Goal: Find specific fact: Find specific fact

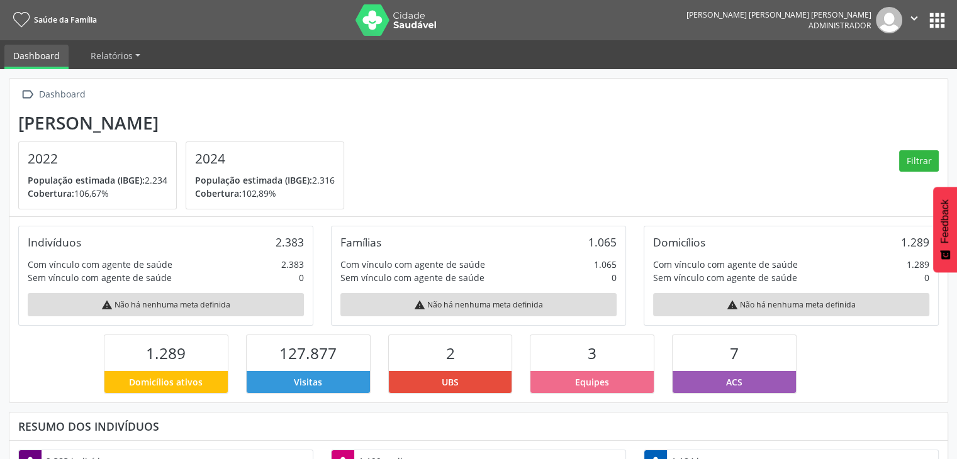
scroll to position [207, 313]
click at [941, 23] on button "apps" at bounding box center [937, 20] width 22 height 22
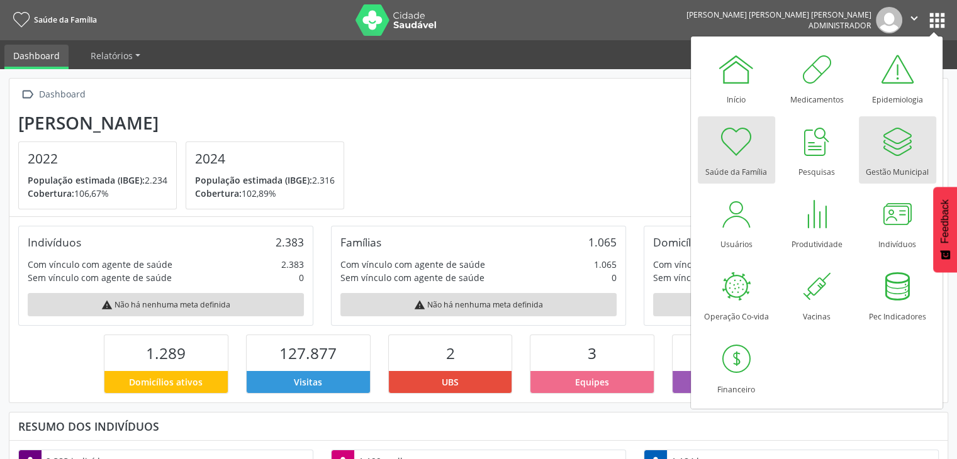
click at [899, 160] on div "Gestão Municipal" at bounding box center [897, 168] width 63 height 17
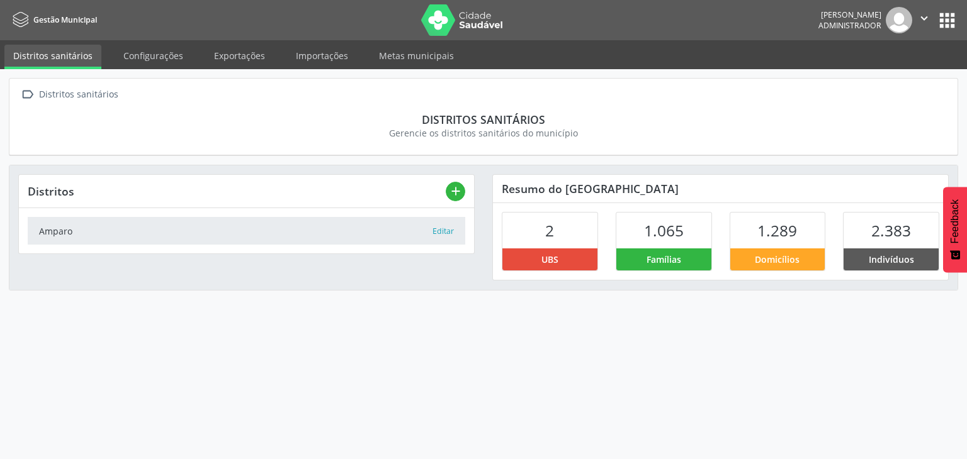
click at [950, 20] on button "apps" at bounding box center [947, 20] width 22 height 22
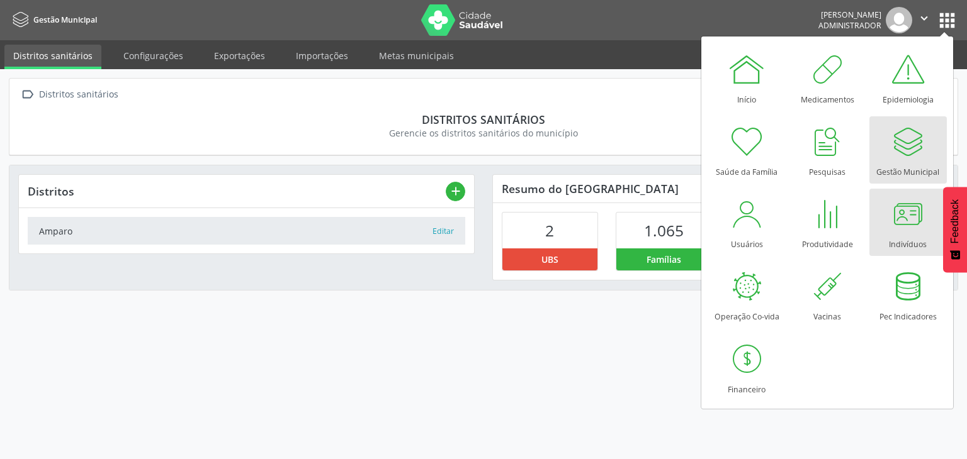
click at [921, 230] on div at bounding box center [908, 214] width 38 height 38
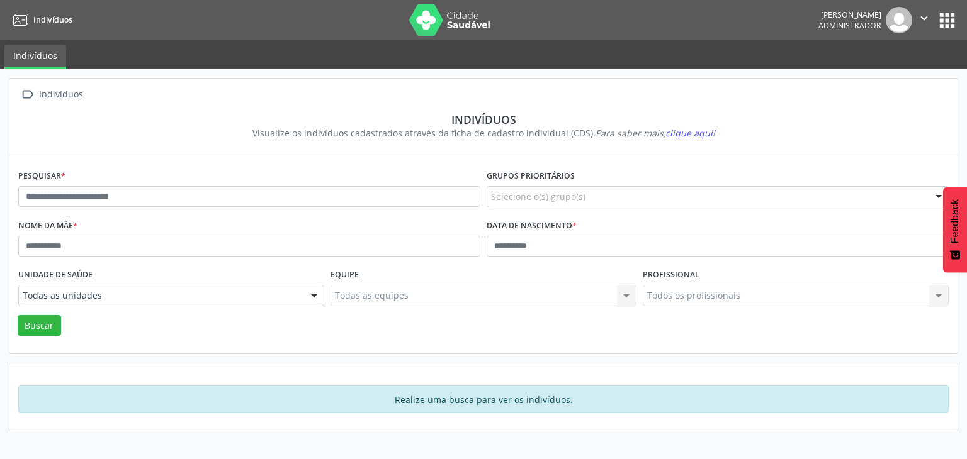
click at [174, 179] on div "Pesquisar *" at bounding box center [249, 192] width 468 height 50
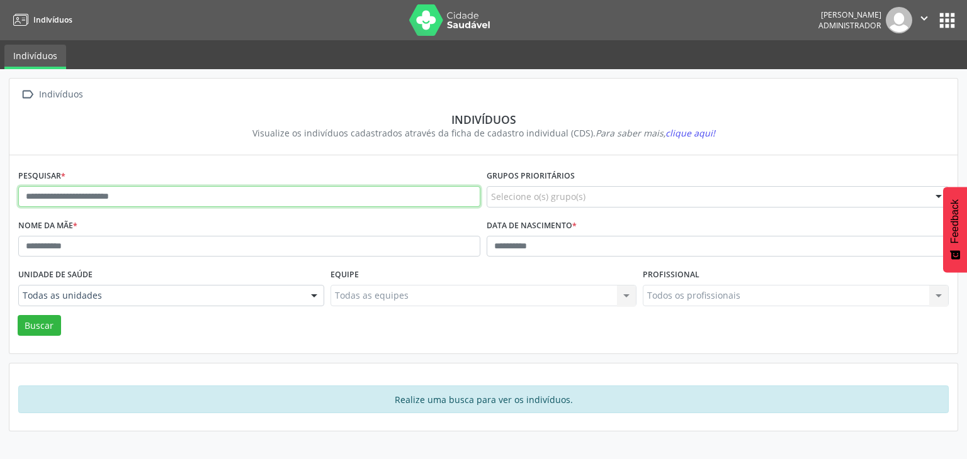
click at [164, 188] on input "text" at bounding box center [249, 196] width 462 height 21
type input "******"
click at [18, 315] on button "Buscar" at bounding box center [39, 325] width 43 height 21
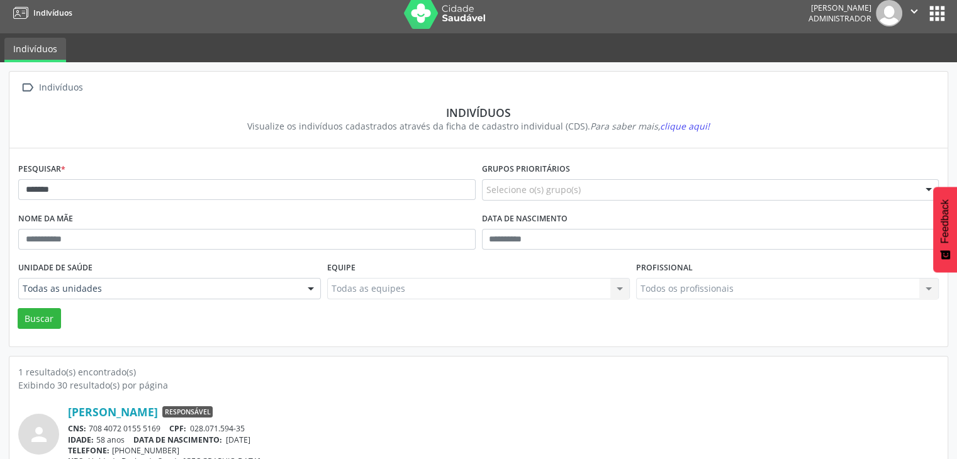
scroll to position [53, 0]
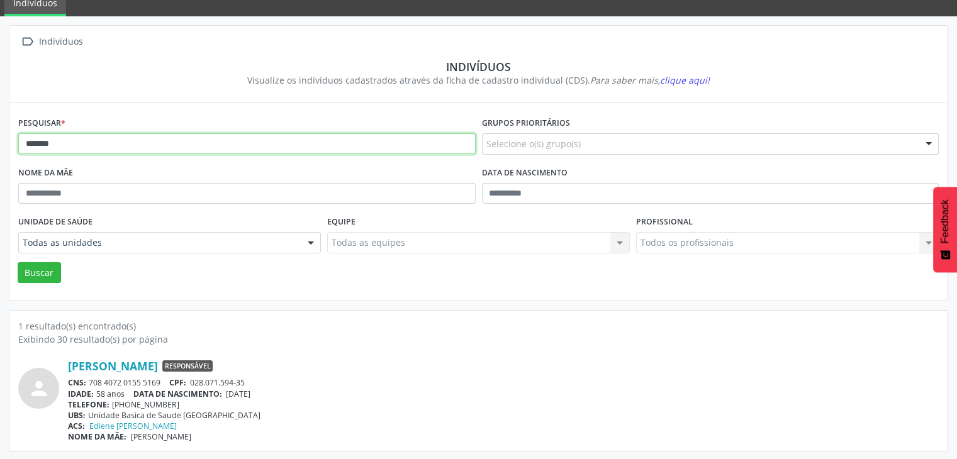
click at [48, 143] on input "******" at bounding box center [247, 143] width 458 height 21
click at [153, 145] on input "******" at bounding box center [247, 143] width 458 height 21
type input "*********"
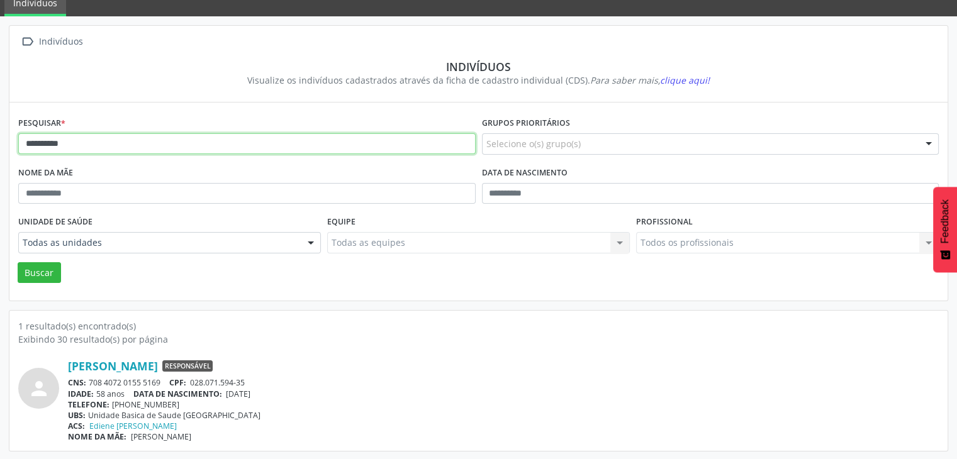
click at [18, 262] on button "Buscar" at bounding box center [39, 272] width 43 height 21
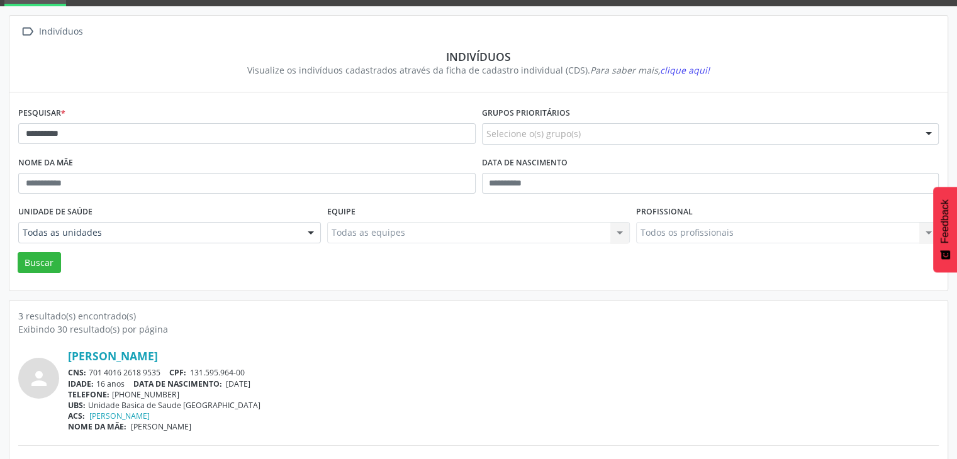
scroll to position [274, 0]
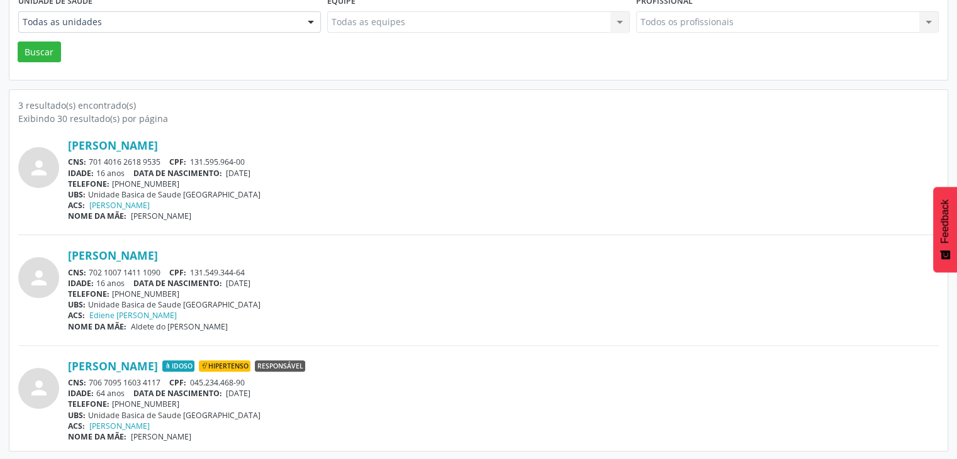
drag, startPoint x: 88, startPoint y: 379, endPoint x: 159, endPoint y: 378, distance: 71.1
click at [159, 378] on div "CNS: 706 7095 1603 4117 CPF: 045.234.468-90" at bounding box center [503, 383] width 871 height 11
copy div "706 7095 1603 4117"
drag, startPoint x: 230, startPoint y: 391, endPoint x: 256, endPoint y: 391, distance: 25.8
click at [277, 390] on div "IDADE: 64 anos DATA DE NASCIMENTO: [DEMOGRAPHIC_DATA]" at bounding box center [503, 393] width 871 height 11
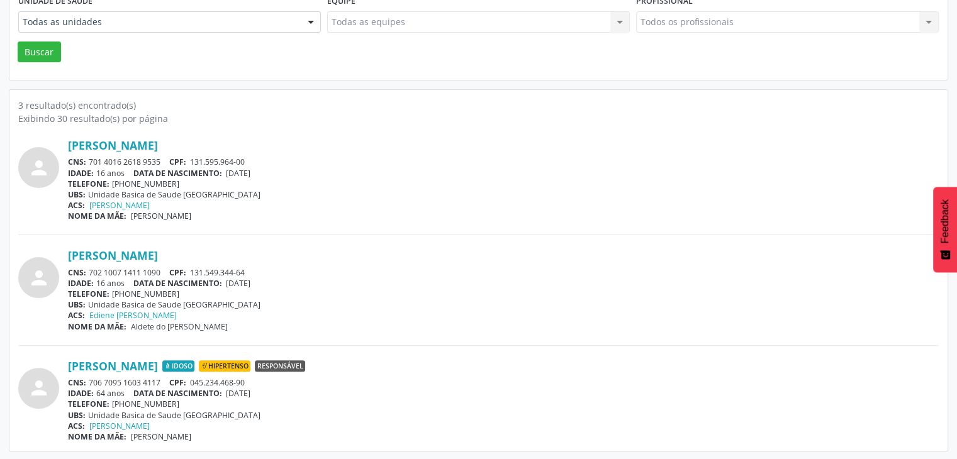
copy span "[DATE]"
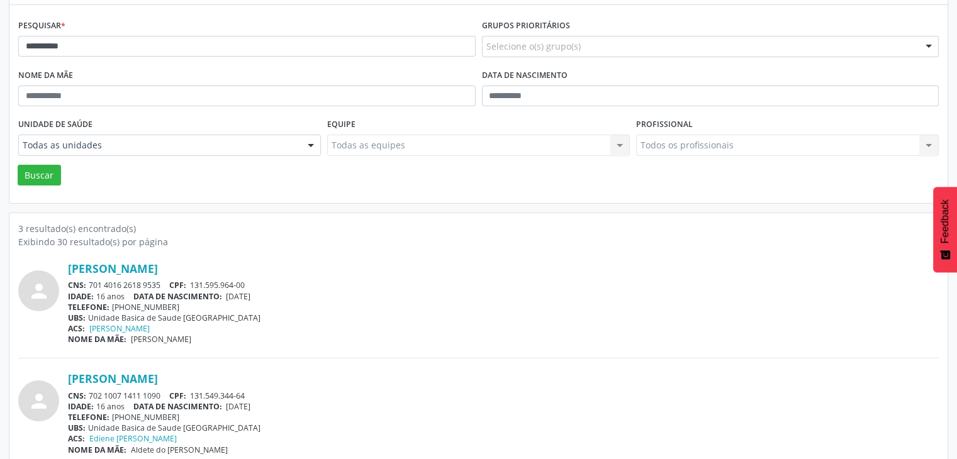
scroll to position [22, 0]
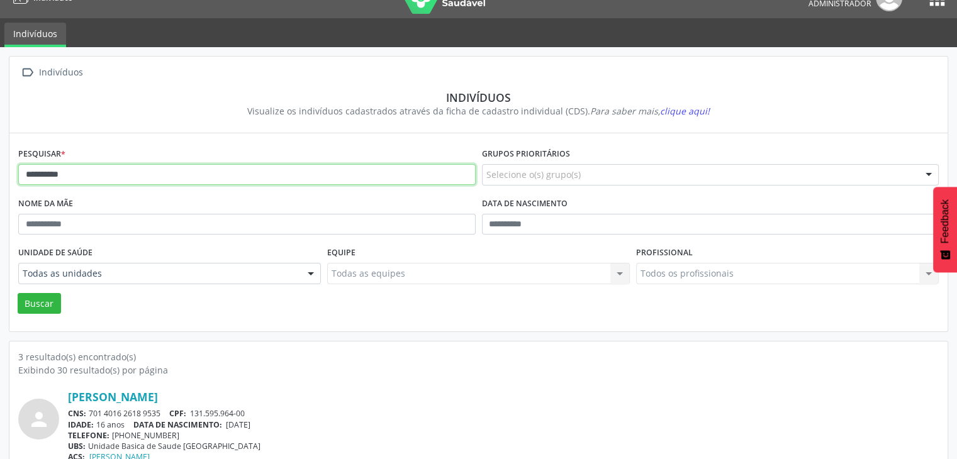
click at [110, 171] on input "*********" at bounding box center [247, 174] width 458 height 21
type input "*****"
click at [18, 293] on button "Buscar" at bounding box center [39, 303] width 43 height 21
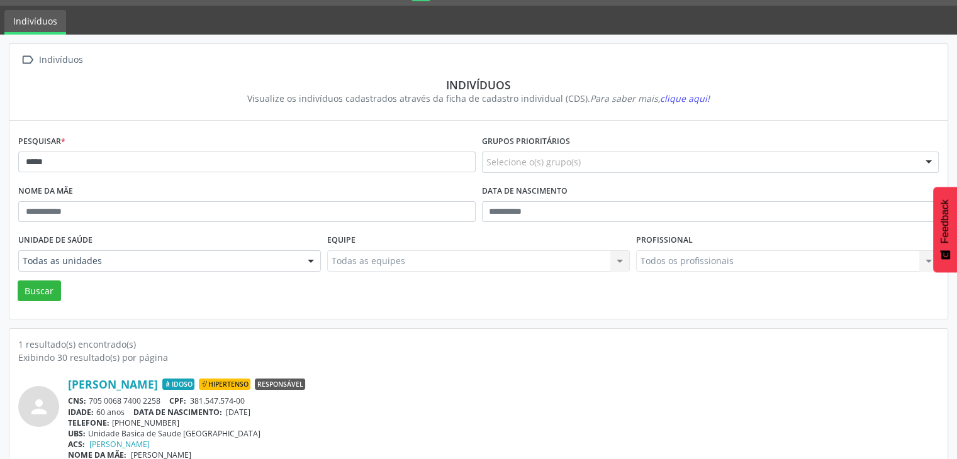
scroll to position [53, 0]
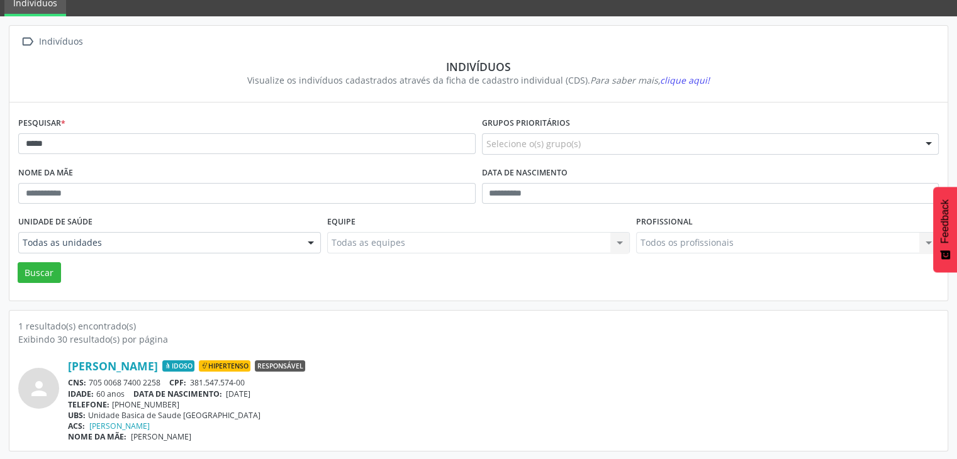
drag, startPoint x: 89, startPoint y: 381, endPoint x: 160, endPoint y: 381, distance: 70.5
click at [160, 381] on div "CNS: 705 0068 7400 2258 CPF: 381.547.574-00" at bounding box center [503, 383] width 871 height 11
copy div "705 0068 7400 2258"
drag, startPoint x: 229, startPoint y: 390, endPoint x: 297, endPoint y: 390, distance: 68.0
click at [297, 390] on div "IDADE: 60 anos DATA DE NASCIMENTO: [DEMOGRAPHIC_DATA]" at bounding box center [503, 394] width 871 height 11
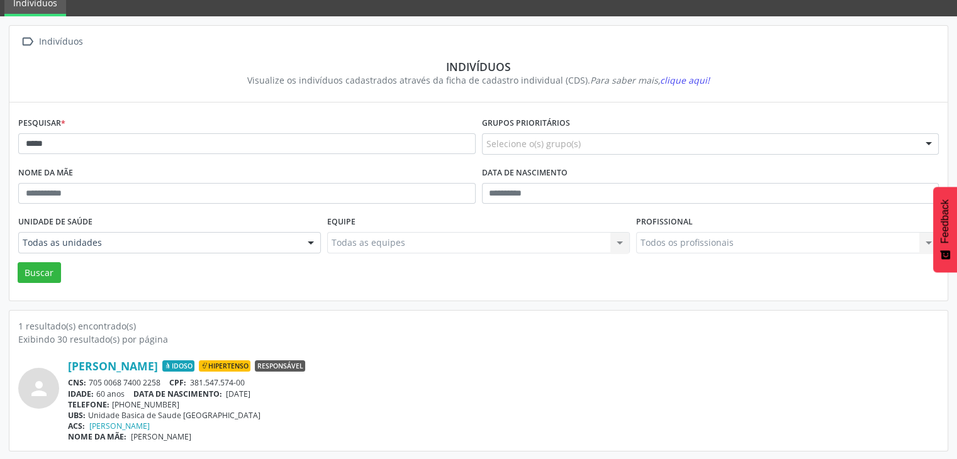
copy span "[DATE]"
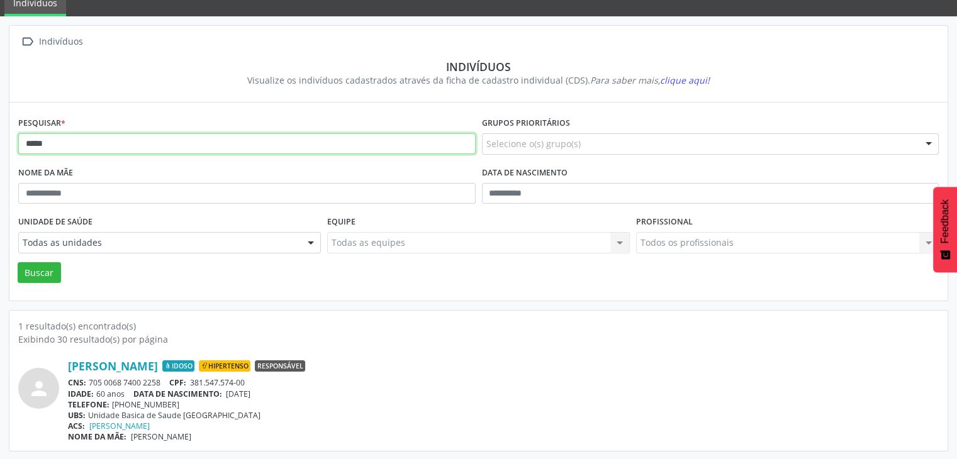
click at [128, 148] on input "*****" at bounding box center [247, 143] width 458 height 21
type input "*********"
click at [18, 262] on button "Buscar" at bounding box center [39, 272] width 43 height 21
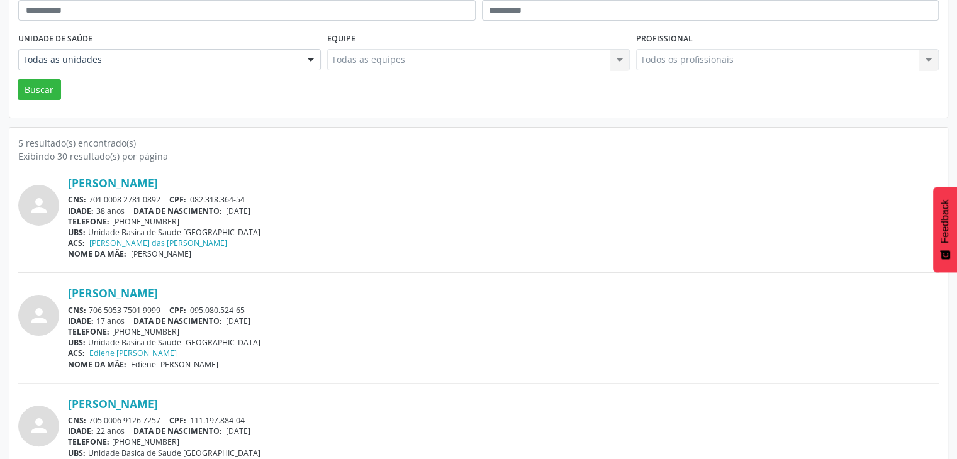
scroll to position [315, 0]
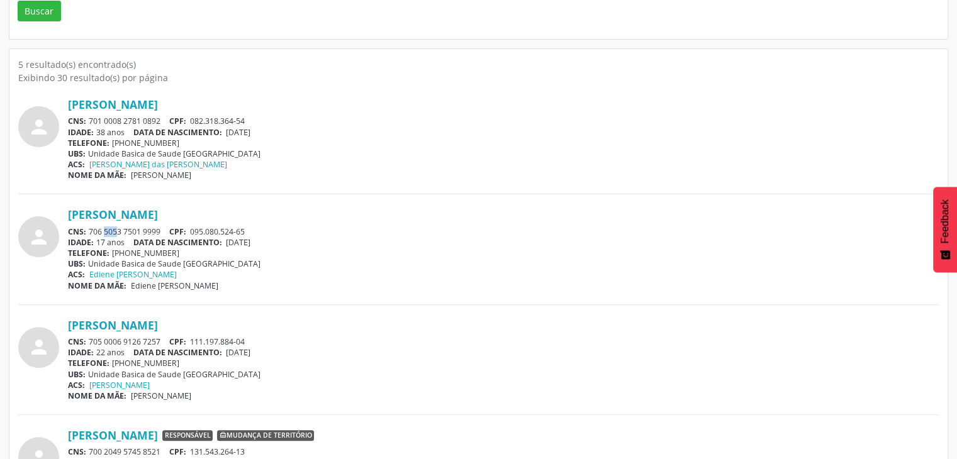
drag, startPoint x: 91, startPoint y: 227, endPoint x: 101, endPoint y: 225, distance: 10.2
click at [101, 227] on div "CNS: 706 5053 7501 9999 CPF: 095.080.524-65" at bounding box center [503, 232] width 871 height 11
click at [93, 227] on div "CNS: 706 5053 7501 9999 CPF: 095.080.524-65" at bounding box center [503, 232] width 871 height 11
drag, startPoint x: 88, startPoint y: 228, endPoint x: 162, endPoint y: 222, distance: 74.5
click at [162, 222] on div "[PERSON_NAME] CNS: 706 5053 7501 9999 CPF: 095.080.524-65 IDADE: 17 anos DATA D…" at bounding box center [503, 249] width 871 height 83
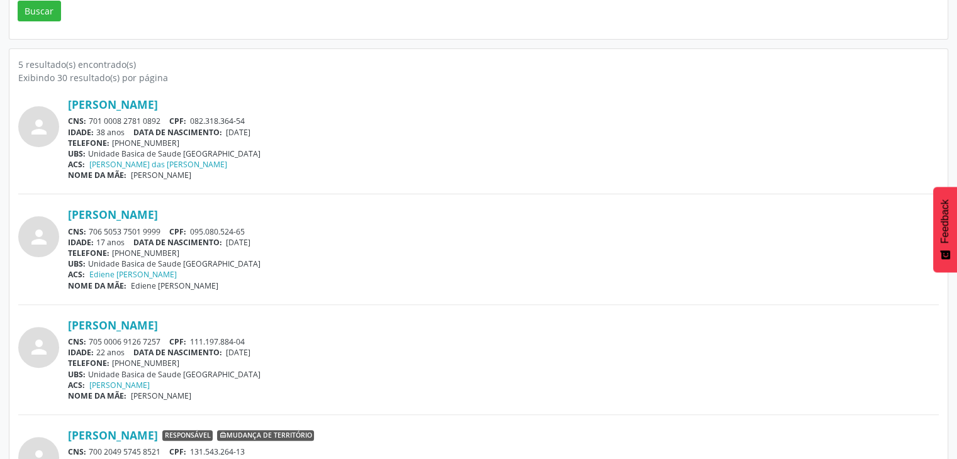
copy div "706 5053 7501 9999"
drag, startPoint x: 192, startPoint y: 227, endPoint x: 247, endPoint y: 227, distance: 55.4
click at [247, 227] on div "CNS: 706 5053 7501 9999 CPF: 095.080.524-65" at bounding box center [503, 232] width 871 height 11
drag, startPoint x: 230, startPoint y: 242, endPoint x: 286, endPoint y: 241, distance: 55.4
click at [291, 240] on div "IDADE: 17 anos DATA DE NASCIMENTO: [DEMOGRAPHIC_DATA]" at bounding box center [503, 242] width 871 height 11
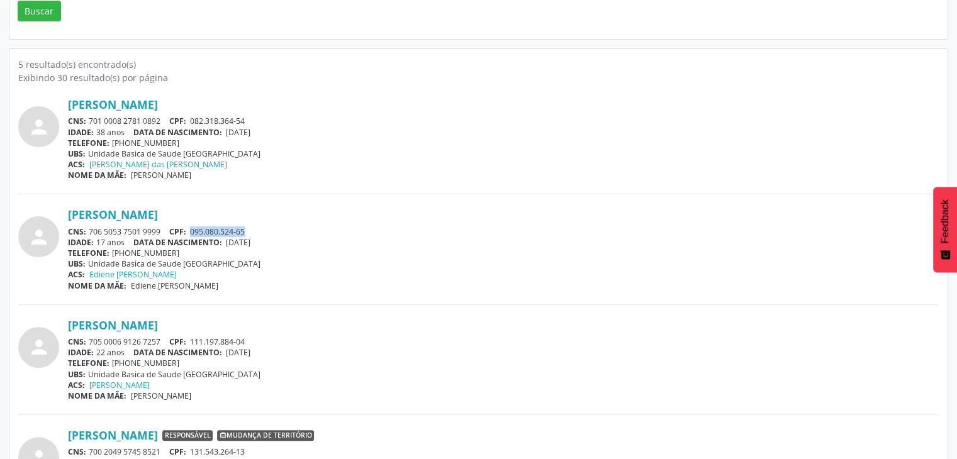
copy span "[DATE]"
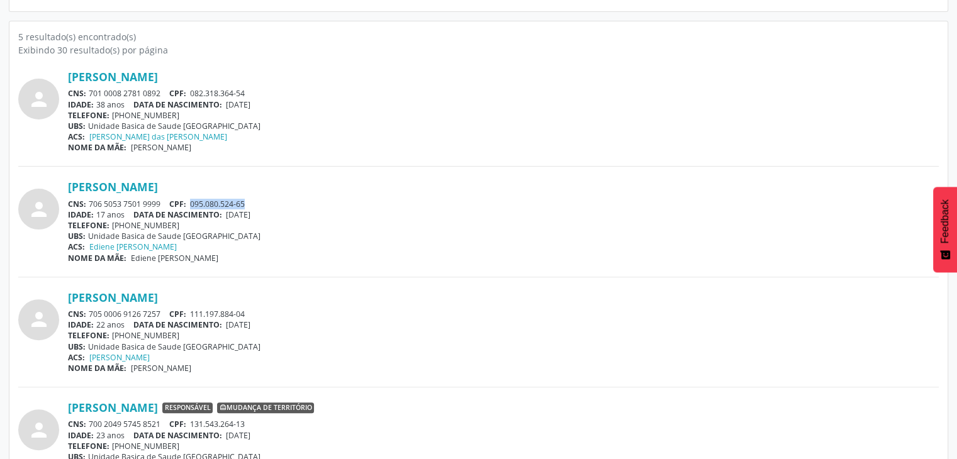
scroll to position [378, 0]
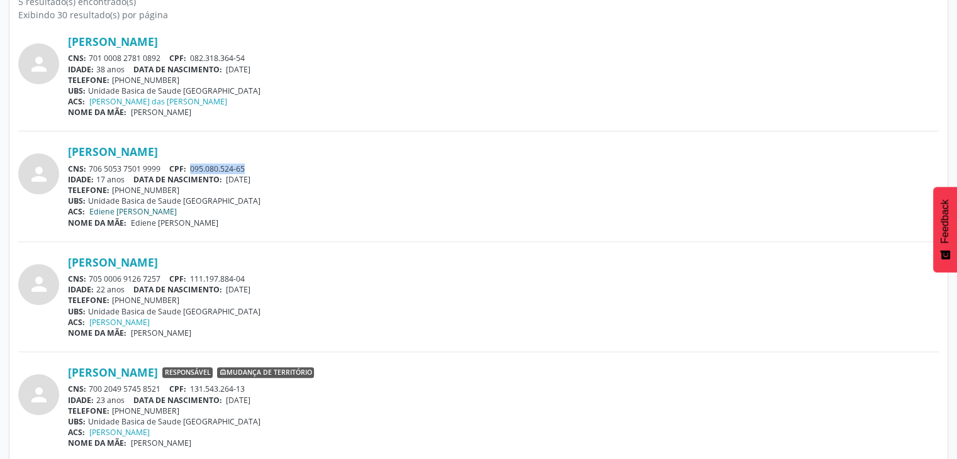
click at [141, 212] on link "Ediene [PERSON_NAME]" at bounding box center [132, 211] width 87 height 11
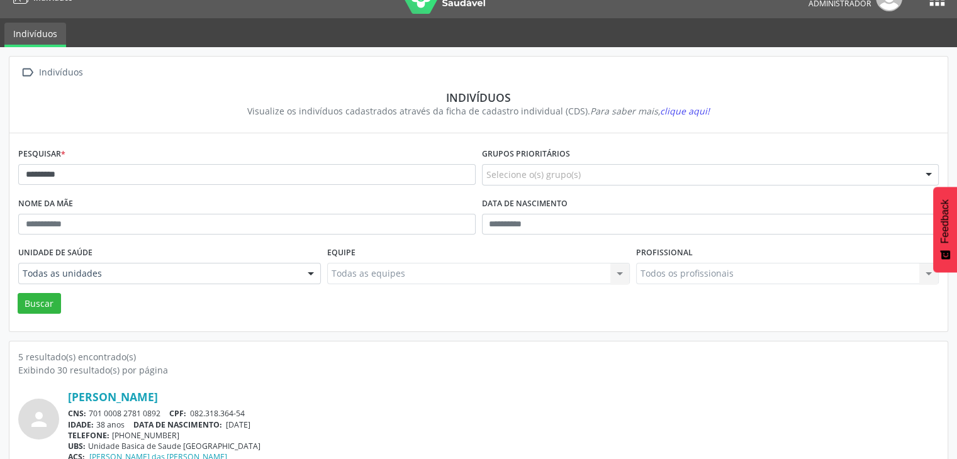
scroll to position [0, 0]
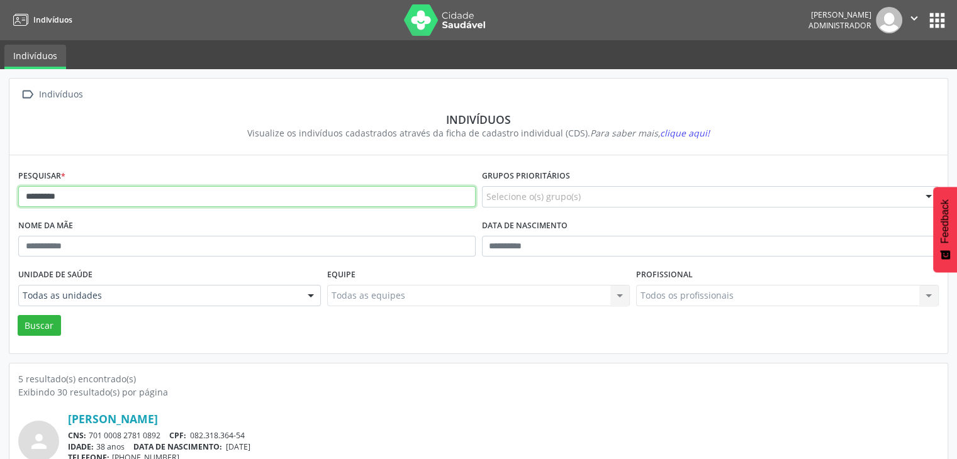
click at [192, 205] on input "*********" at bounding box center [247, 196] width 458 height 21
type input "******"
click at [18, 315] on button "Buscar" at bounding box center [39, 325] width 43 height 21
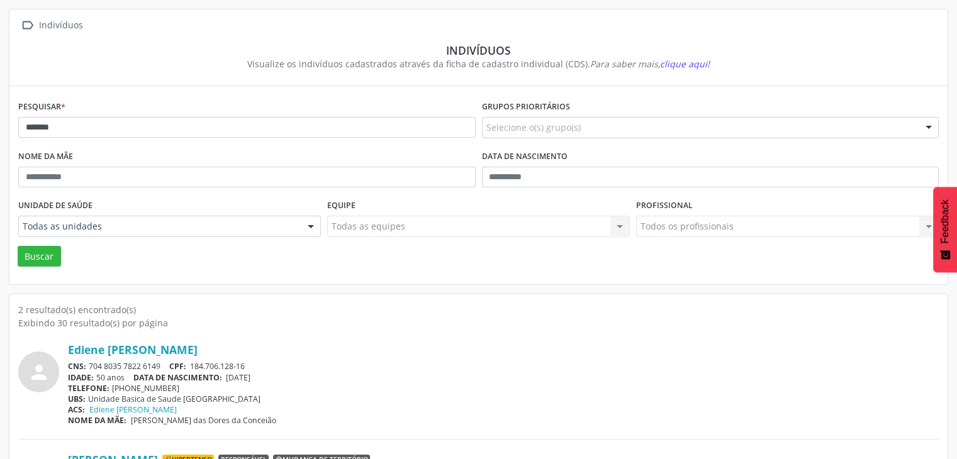
scroll to position [164, 0]
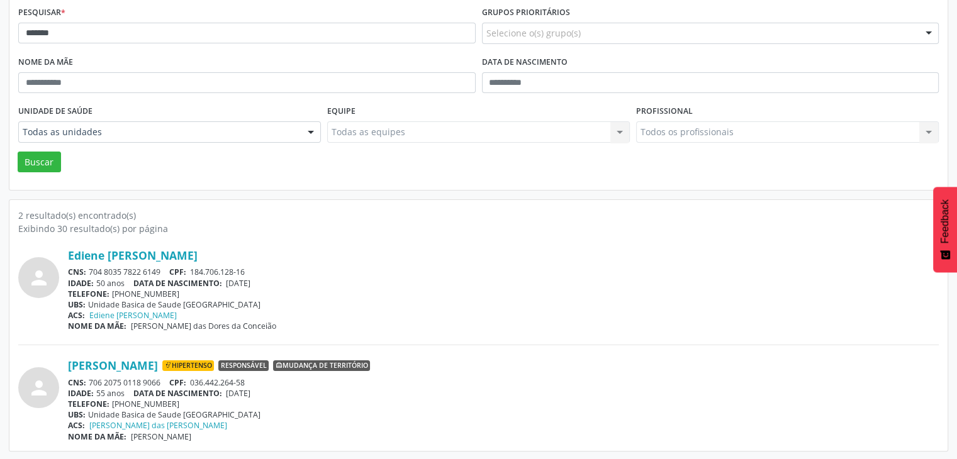
drag, startPoint x: 227, startPoint y: 284, endPoint x: 276, endPoint y: 288, distance: 49.2
click at [276, 288] on div "Ediene [PERSON_NAME] CNS: 704 8035 7822 6149 CPF: 184.706.128-16 IDADE: 50 anos…" at bounding box center [503, 290] width 871 height 83
click at [259, 289] on div "TELEFONE: [PHONE_NUMBER]" at bounding box center [503, 294] width 871 height 11
drag, startPoint x: 230, startPoint y: 281, endPoint x: 275, endPoint y: 283, distance: 44.8
click at [275, 283] on div "IDADE: 50 anos DATA DE NASCIMENTO: [DEMOGRAPHIC_DATA]" at bounding box center [503, 283] width 871 height 11
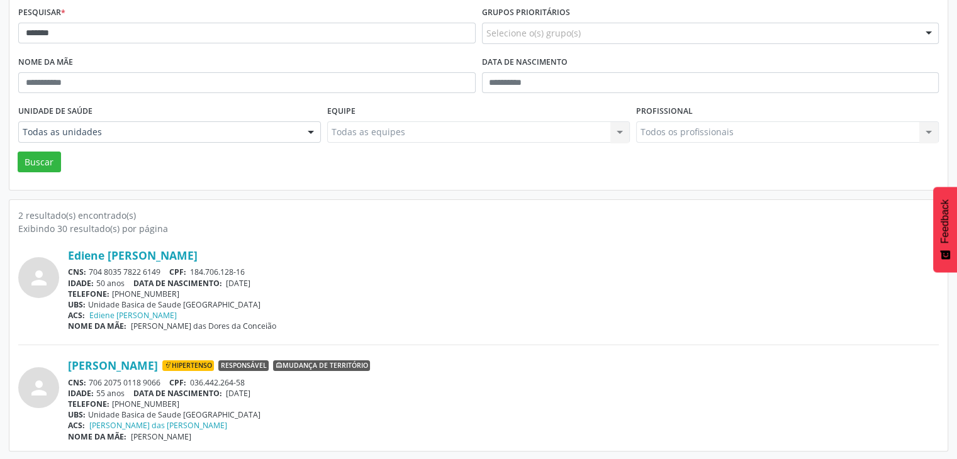
copy span "[DATE]"
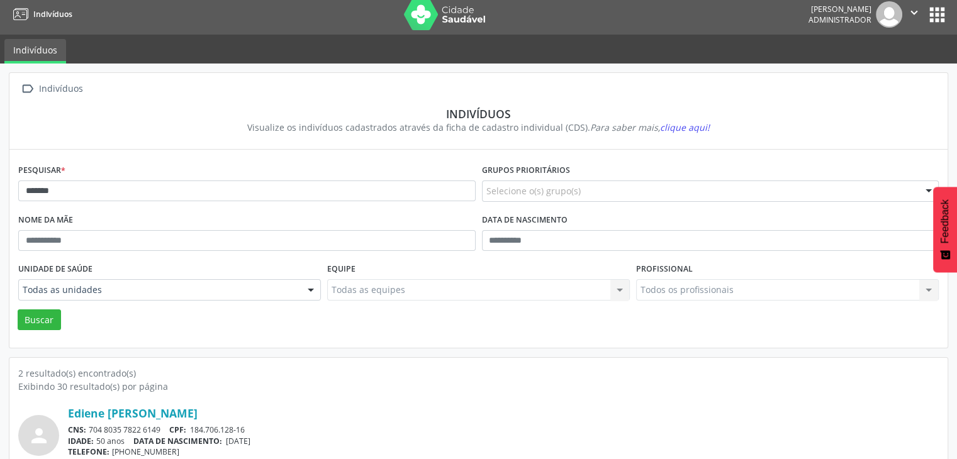
scroll to position [0, 0]
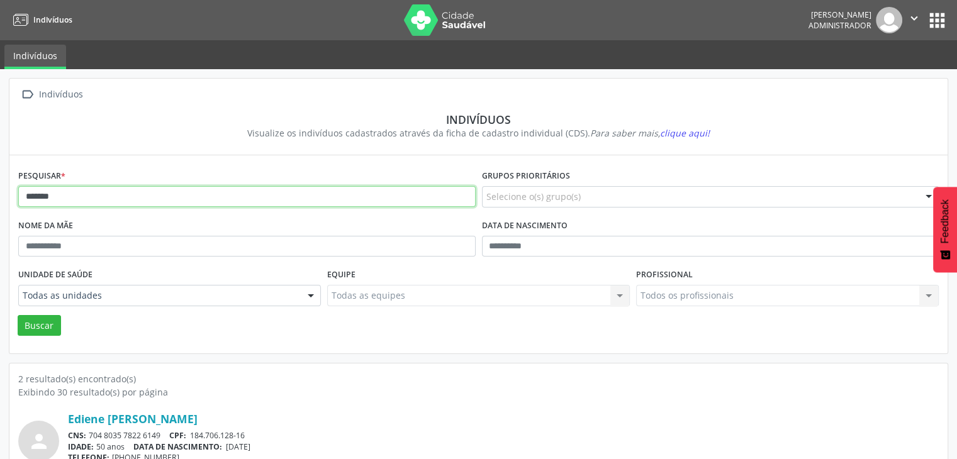
click at [379, 194] on input "******" at bounding box center [247, 196] width 458 height 21
type input "********"
click at [18, 315] on button "Buscar" at bounding box center [39, 325] width 43 height 21
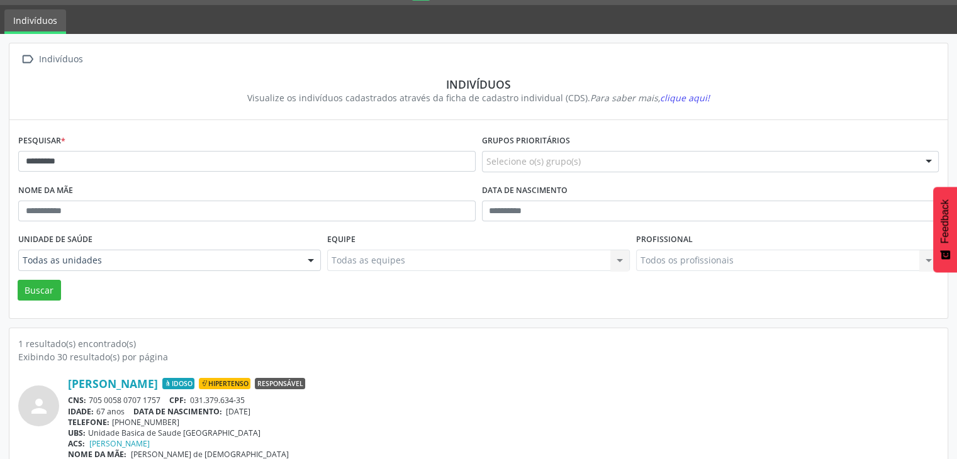
scroll to position [53, 0]
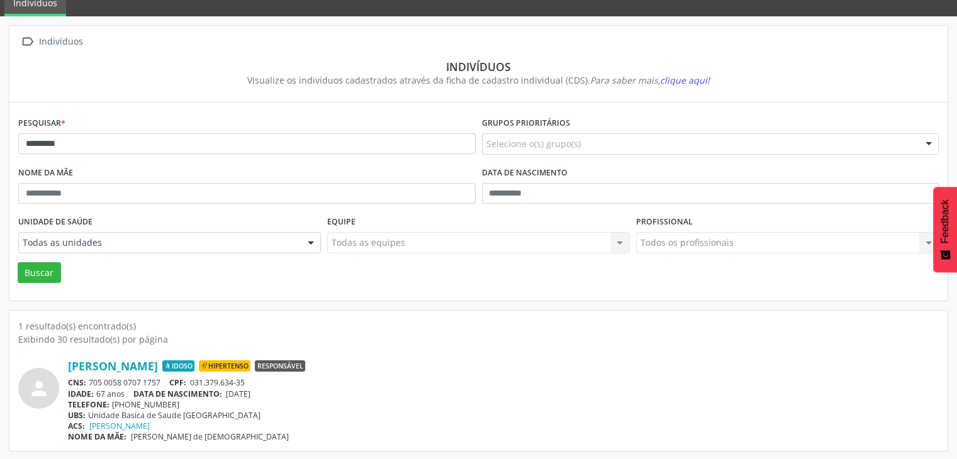
click at [92, 380] on div "CNS: 705 0058 0707 1757 CPF: 031.379.634-35" at bounding box center [503, 383] width 871 height 11
drag, startPoint x: 88, startPoint y: 380, endPoint x: 161, endPoint y: 386, distance: 73.2
click at [161, 386] on div "CNS: 705 0058 0707 1757 CPF: 031.379.634-35" at bounding box center [503, 383] width 871 height 11
copy div "705 0058 0707 1757"
drag, startPoint x: 230, startPoint y: 391, endPoint x: 272, endPoint y: 393, distance: 41.6
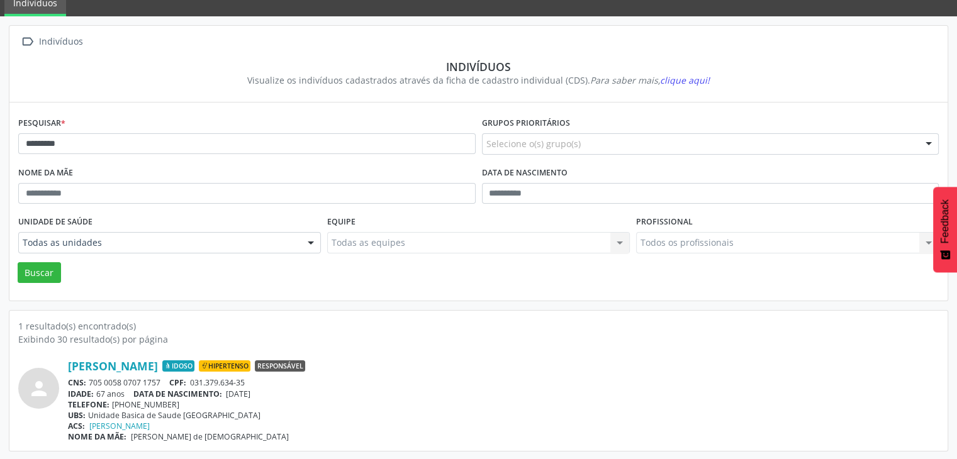
click at [272, 393] on div "IDADE: 67 anos DATA DE NASCIMENTO: [DEMOGRAPHIC_DATA]" at bounding box center [503, 394] width 871 height 11
copy span "[DATE]"
